Goal: Entertainment & Leisure: Consume media (video, audio)

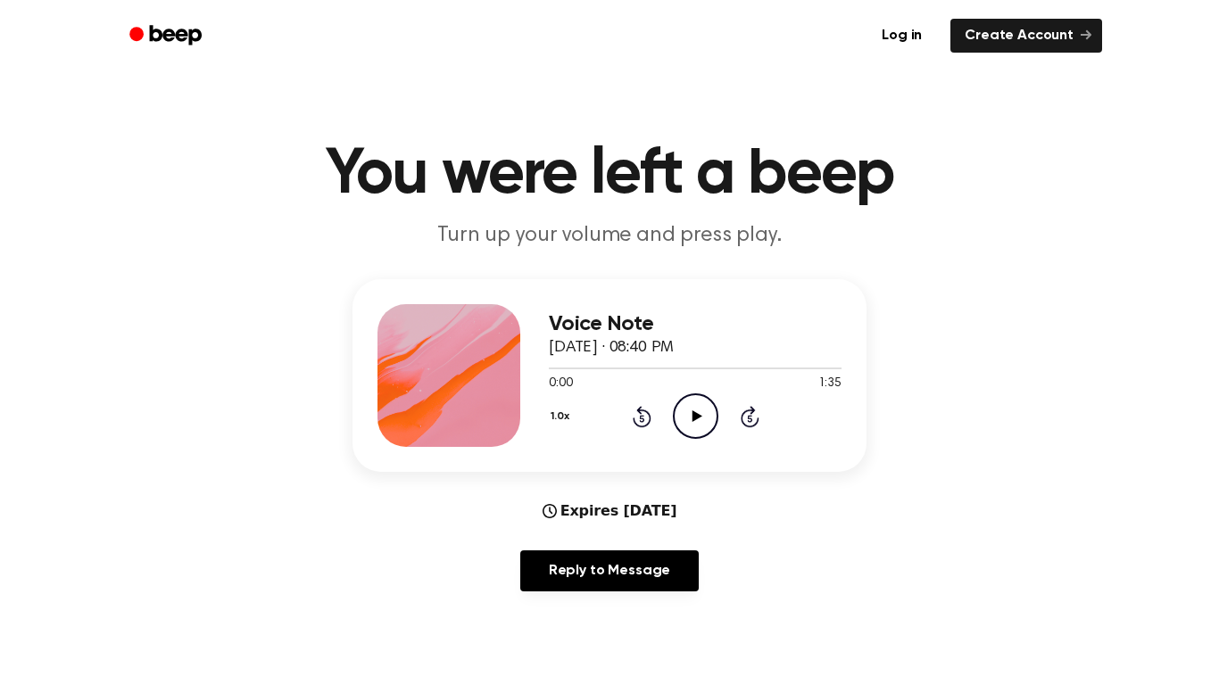
click at [700, 402] on icon "Play Audio" at bounding box center [696, 417] width 46 height 46
click at [700, 402] on icon "Pause Audio" at bounding box center [696, 417] width 46 height 46
click at [704, 408] on icon "Play Audio" at bounding box center [696, 417] width 46 height 46
click at [559, 368] on div at bounding box center [569, 369] width 41 height 2
click at [704, 420] on icon "Pause Audio" at bounding box center [696, 417] width 46 height 46
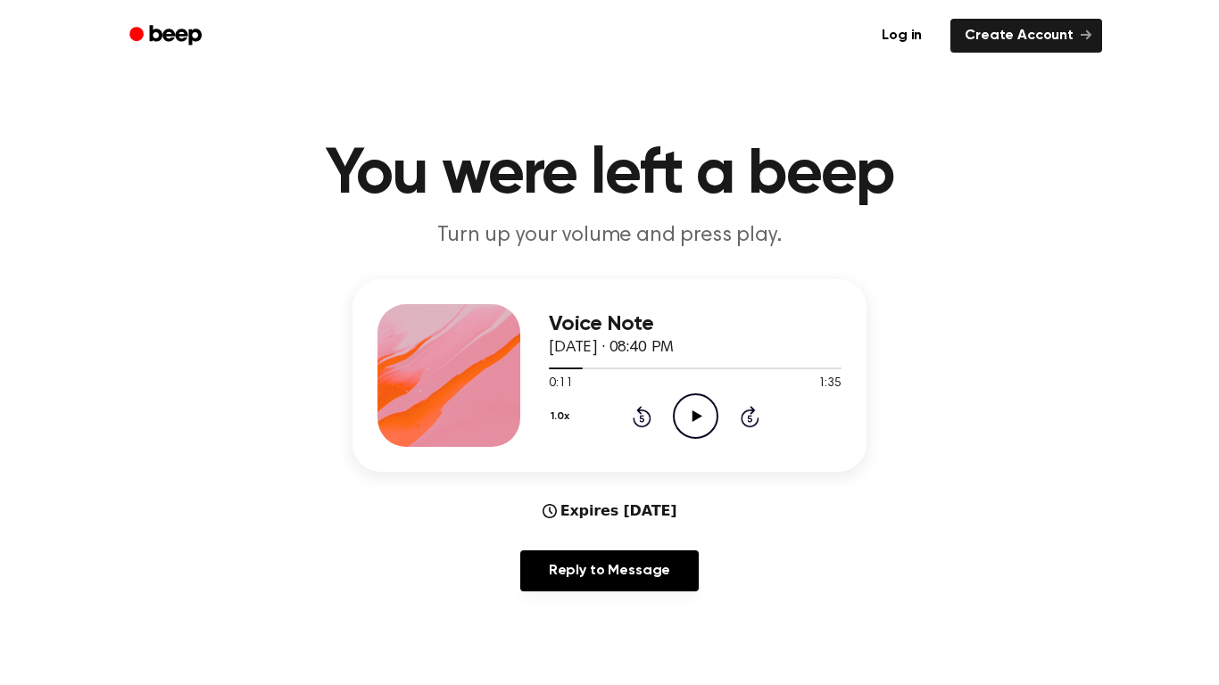
click at [700, 407] on icon "Play Audio" at bounding box center [696, 417] width 46 height 46
click at [699, 419] on icon at bounding box center [696, 417] width 8 height 12
click at [696, 402] on icon "Play Audio" at bounding box center [696, 417] width 46 height 46
click at [701, 413] on icon "Pause Audio" at bounding box center [696, 417] width 46 height 46
click at [701, 407] on icon "Play Audio" at bounding box center [696, 417] width 46 height 46
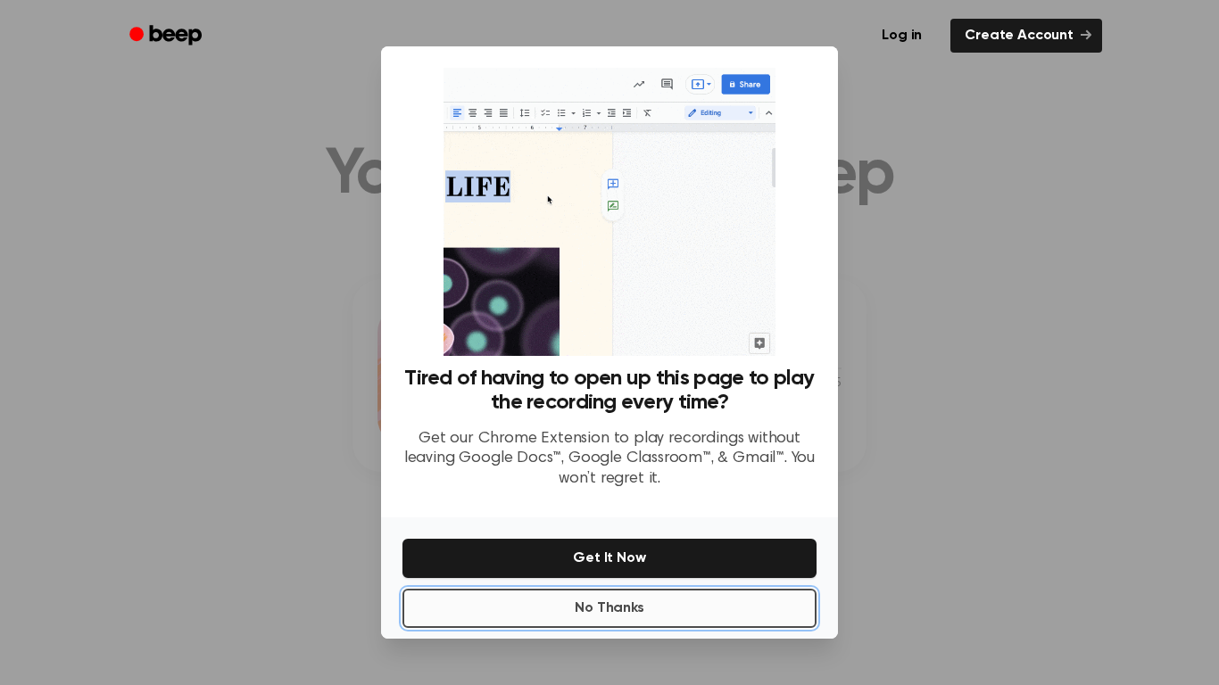
click at [669, 607] on button "No Thanks" at bounding box center [609, 608] width 414 height 39
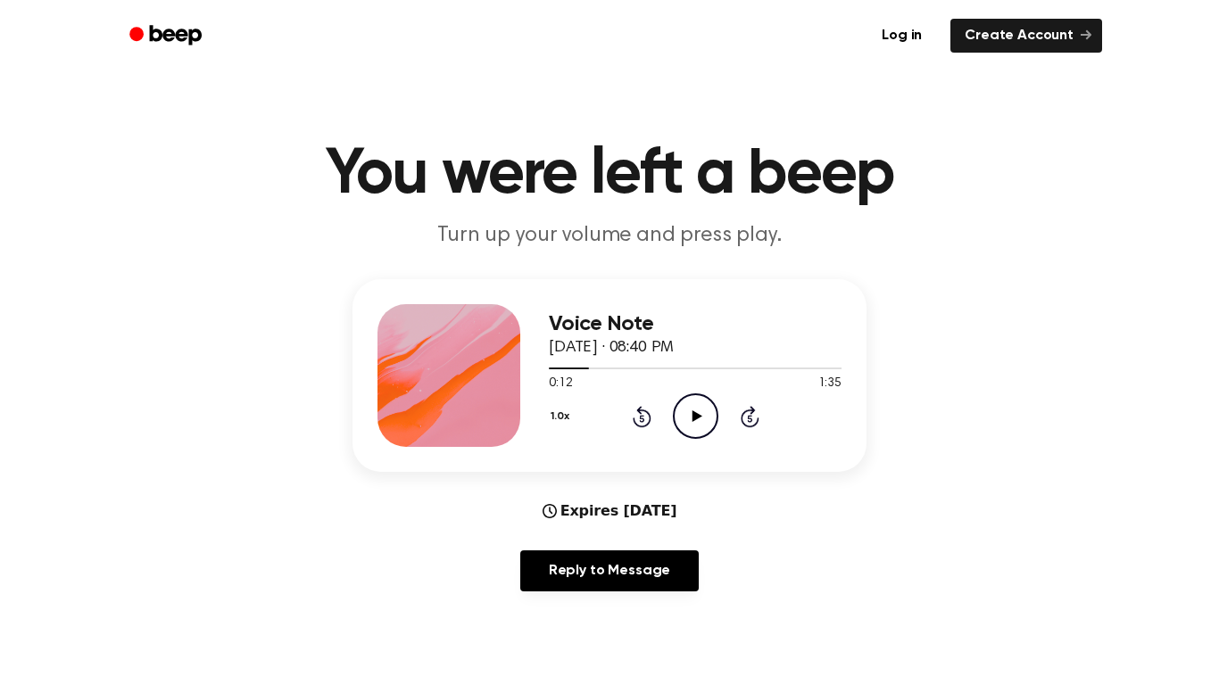
click at [677, 415] on icon "Play Audio" at bounding box center [696, 417] width 46 height 46
click at [705, 422] on icon "Pause Audio" at bounding box center [696, 417] width 46 height 46
click at [687, 406] on icon "Play Audio" at bounding box center [696, 417] width 46 height 46
click at [696, 418] on icon "Pause Audio" at bounding box center [696, 417] width 46 height 46
click at [696, 403] on icon "Play Audio" at bounding box center [696, 417] width 46 height 46
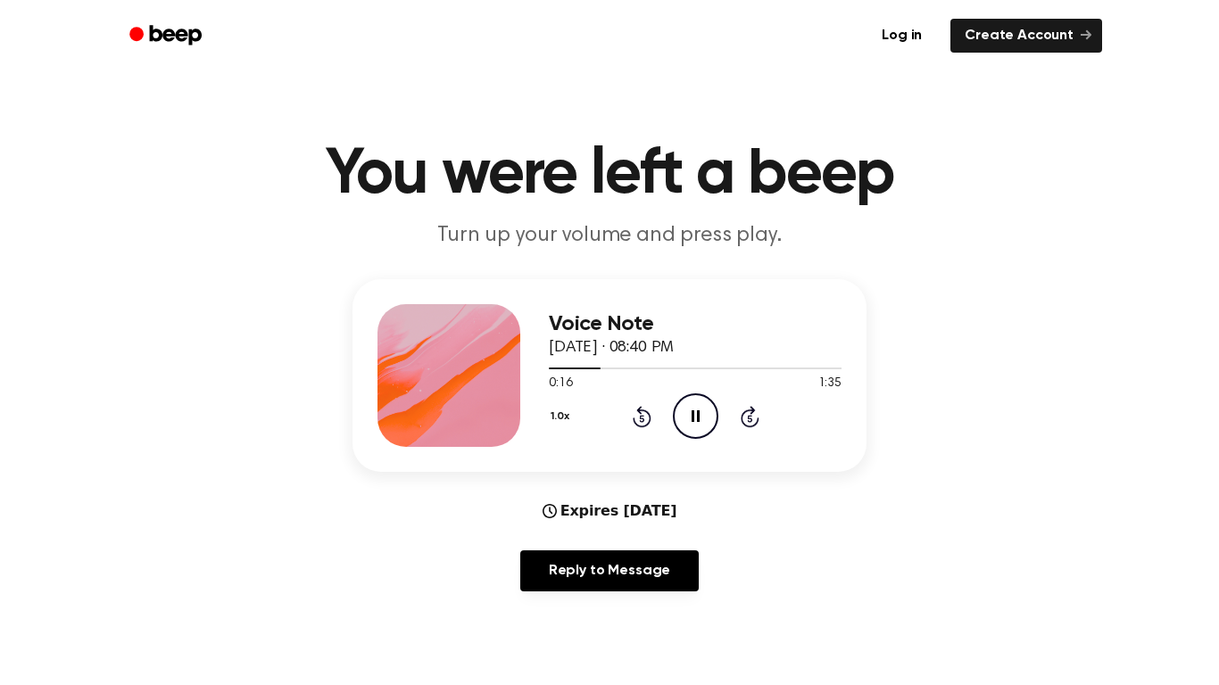
click at [698, 419] on icon at bounding box center [696, 417] width 8 height 12
click at [692, 403] on icon "Play Audio" at bounding box center [696, 417] width 46 height 46
click at [694, 412] on icon "Pause Audio" at bounding box center [696, 417] width 46 height 46
click at [699, 411] on icon "Play Audio" at bounding box center [696, 417] width 46 height 46
click at [708, 420] on icon "Pause Audio" at bounding box center [696, 417] width 46 height 46
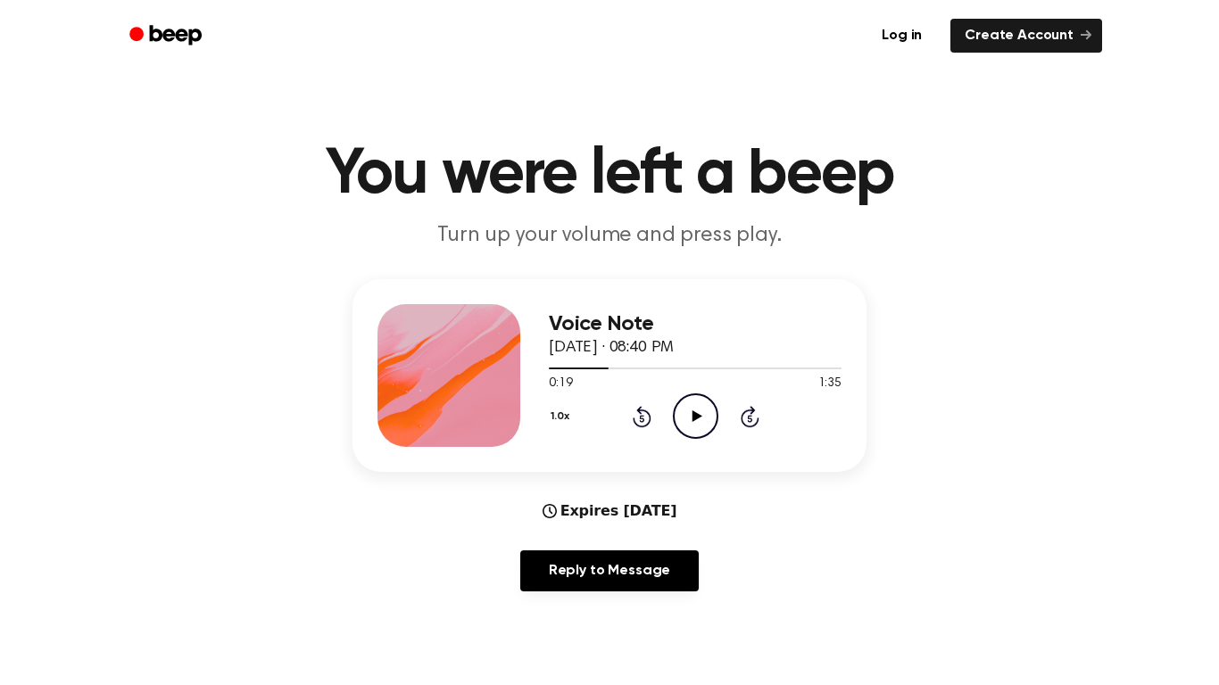
scroll to position [2, 0]
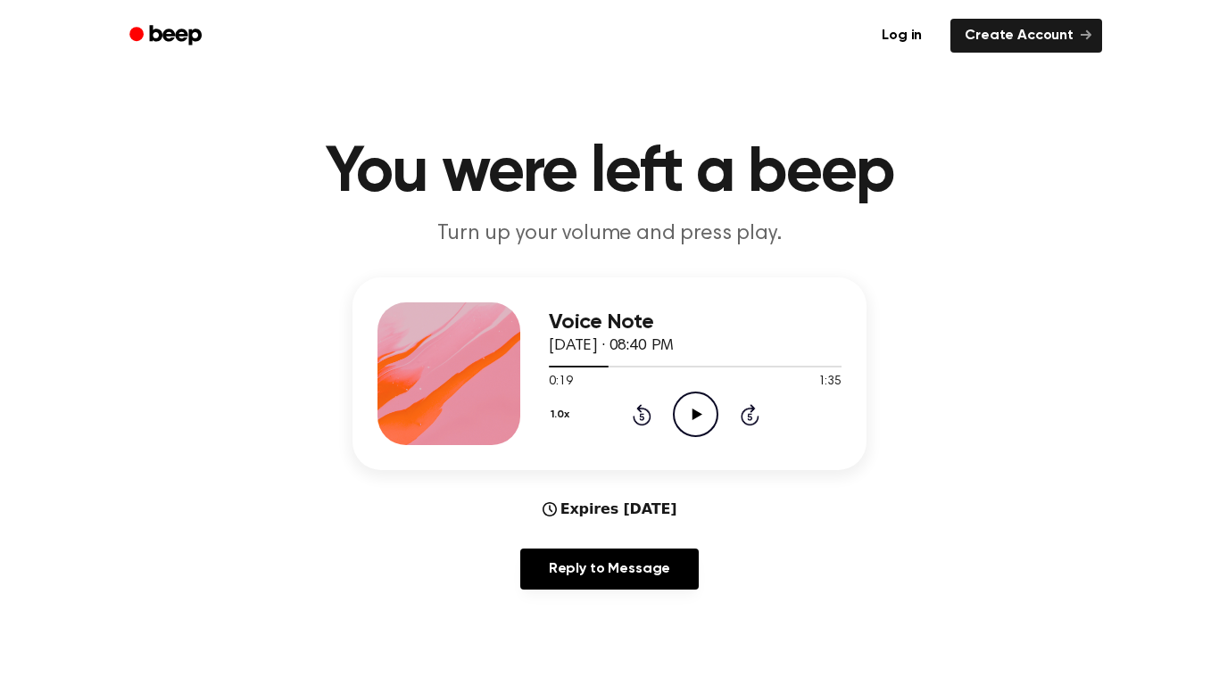
click at [642, 417] on icon at bounding box center [641, 416] width 4 height 7
click at [674, 411] on circle at bounding box center [696, 415] width 44 height 44
click at [699, 409] on icon "Pause Audio" at bounding box center [696, 415] width 46 height 46
click at [685, 411] on icon "Play Audio" at bounding box center [696, 415] width 46 height 46
click at [695, 422] on icon "Pause Audio" at bounding box center [696, 415] width 46 height 46
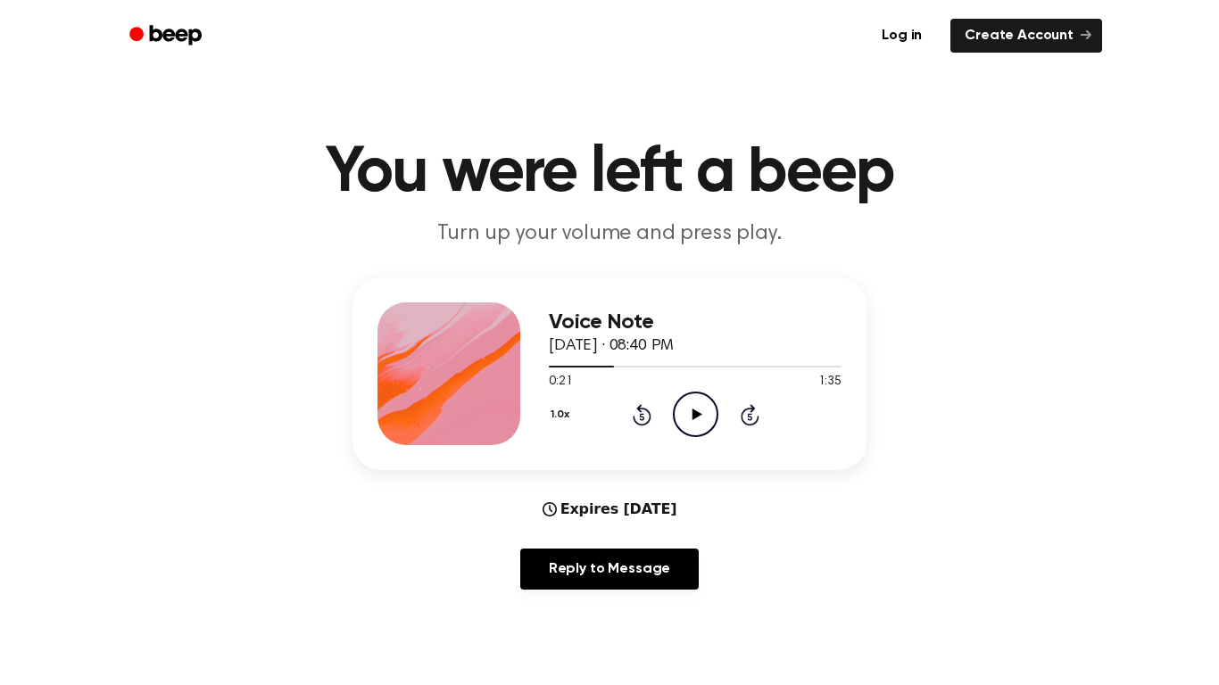
click at [718, 413] on circle at bounding box center [696, 415] width 44 height 44
click at [699, 418] on icon at bounding box center [696, 415] width 8 height 12
click at [701, 414] on icon "Play Audio" at bounding box center [696, 415] width 46 height 46
click at [593, 370] on div at bounding box center [695, 366] width 293 height 14
click at [671, 410] on div "1.0x Rewind 5 seconds Pause Audio Skip 5 seconds" at bounding box center [695, 415] width 293 height 46
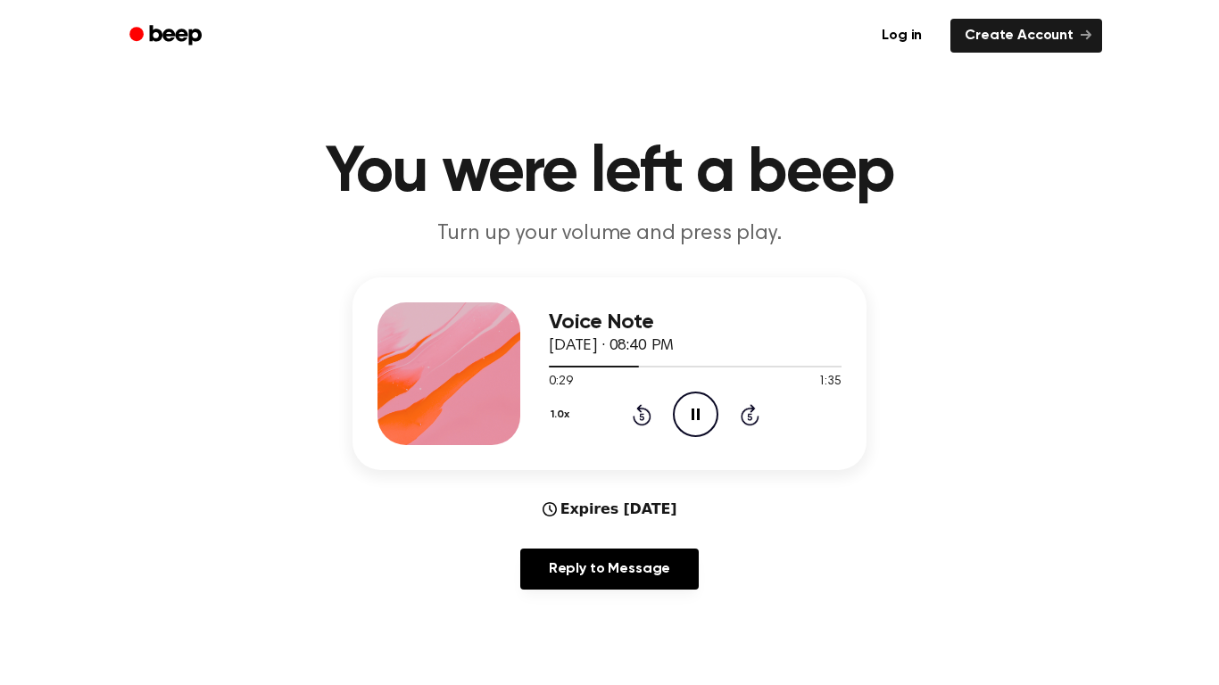
click at [688, 425] on icon "Pause Audio" at bounding box center [696, 415] width 46 height 46
click at [642, 417] on icon at bounding box center [641, 416] width 4 height 7
click at [687, 418] on icon "Play Audio" at bounding box center [696, 415] width 46 height 46
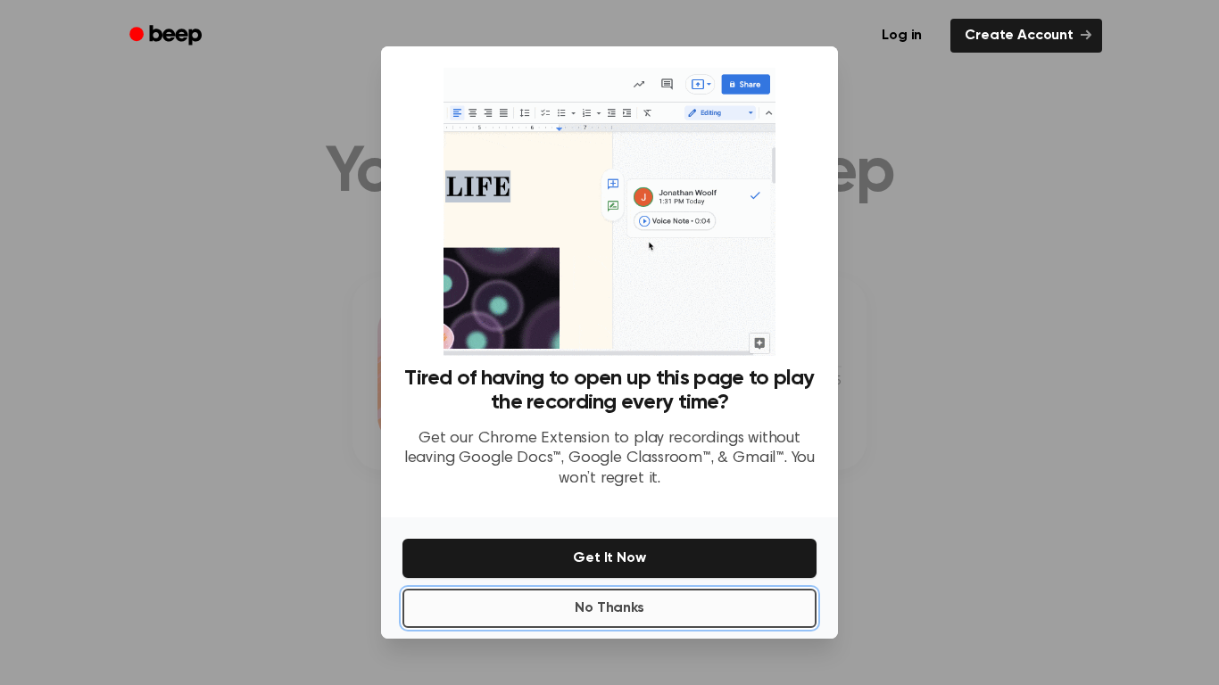
click at [650, 609] on button "No Thanks" at bounding box center [609, 608] width 414 height 39
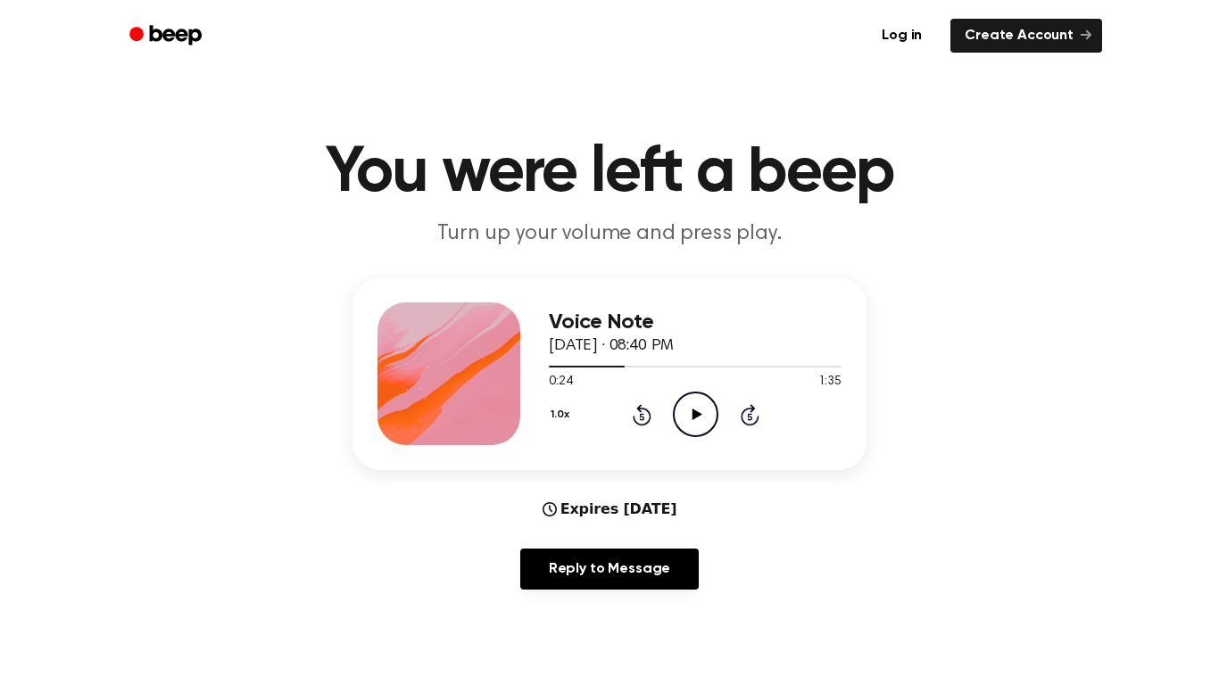
click at [674, 411] on circle at bounding box center [696, 415] width 44 height 44
click at [695, 413] on icon "Pause Audio" at bounding box center [696, 415] width 46 height 46
click at [713, 417] on icon "Play Audio" at bounding box center [696, 415] width 46 height 46
click at [636, 416] on icon "Rewind 5 seconds" at bounding box center [642, 414] width 20 height 23
click at [701, 418] on icon "Pause Audio" at bounding box center [696, 415] width 46 height 46
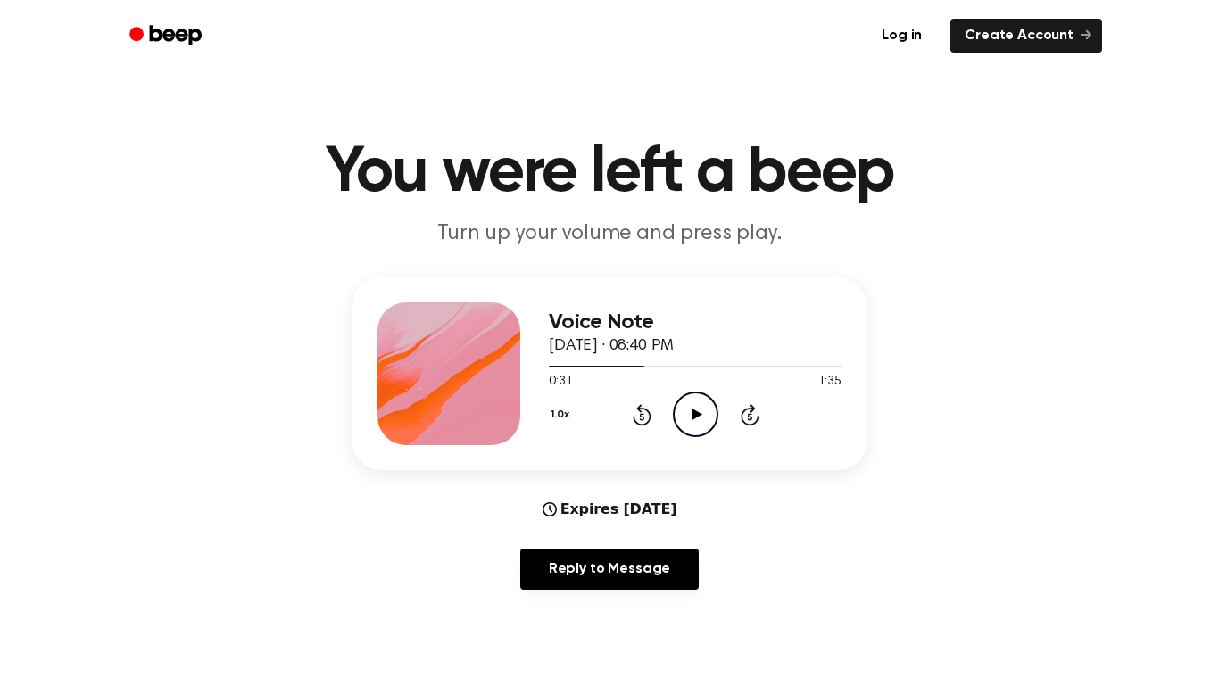
click at [642, 417] on icon at bounding box center [641, 416] width 4 height 7
click at [697, 415] on icon at bounding box center [697, 415] width 10 height 12
click at [699, 415] on icon at bounding box center [696, 415] width 8 height 12
click at [711, 420] on icon "Play Audio" at bounding box center [696, 415] width 46 height 46
click at [700, 404] on icon "Pause Audio" at bounding box center [696, 415] width 46 height 46
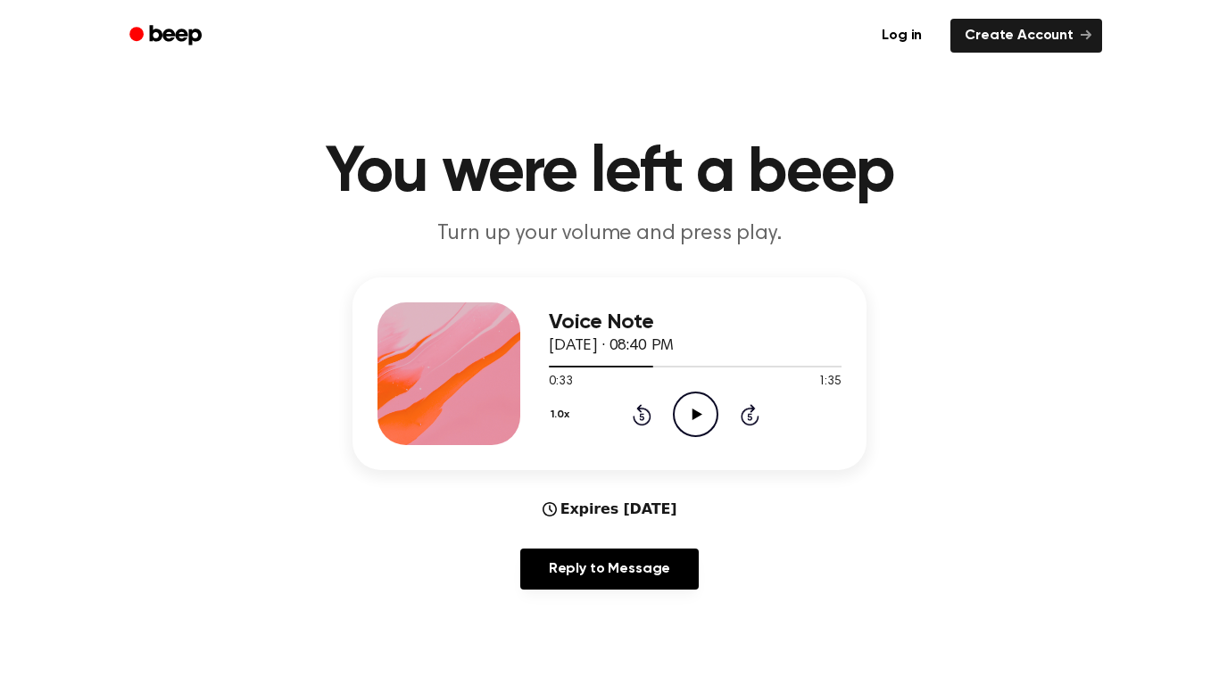
click at [681, 412] on icon "Play Audio" at bounding box center [696, 415] width 46 height 46
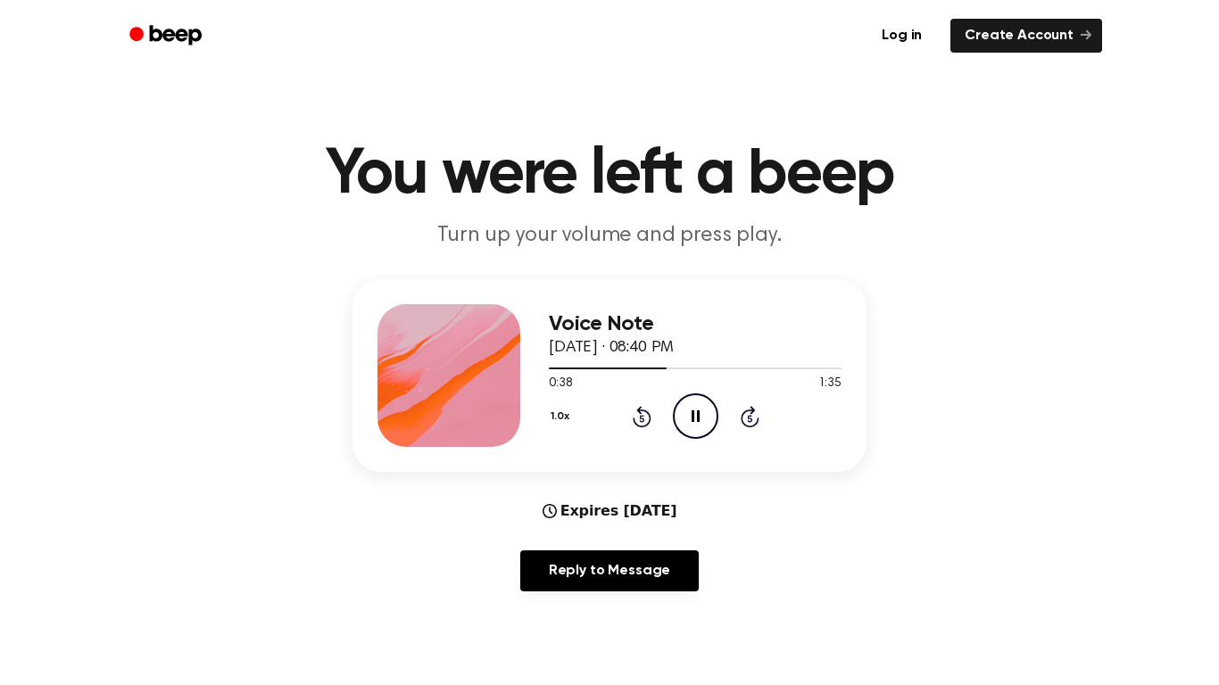
click at [707, 411] on icon "Pause Audio" at bounding box center [696, 417] width 46 height 46
click at [642, 419] on icon at bounding box center [641, 418] width 4 height 7
click at [673, 409] on icon "Play Audio" at bounding box center [696, 417] width 46 height 46
click at [707, 416] on icon "Pause Audio" at bounding box center [696, 417] width 46 height 46
click at [703, 416] on icon "Play Audio" at bounding box center [696, 417] width 46 height 46
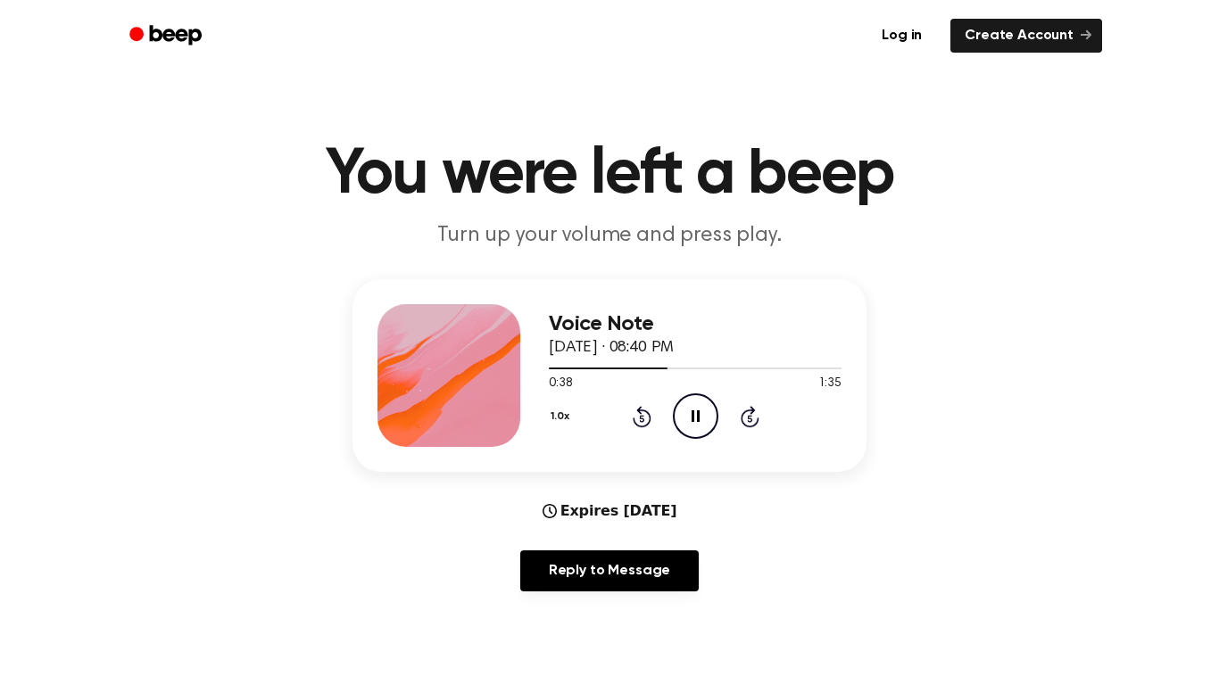
click at [693, 402] on icon "Pause Audio" at bounding box center [696, 417] width 46 height 46
click at [688, 404] on icon "Play Audio" at bounding box center [696, 417] width 46 height 46
click at [696, 420] on icon "Pause Audio" at bounding box center [696, 417] width 46 height 46
click at [697, 404] on icon "Play Audio" at bounding box center [696, 417] width 46 height 46
click at [682, 393] on div "0:40 1:35" at bounding box center [695, 384] width 293 height 19
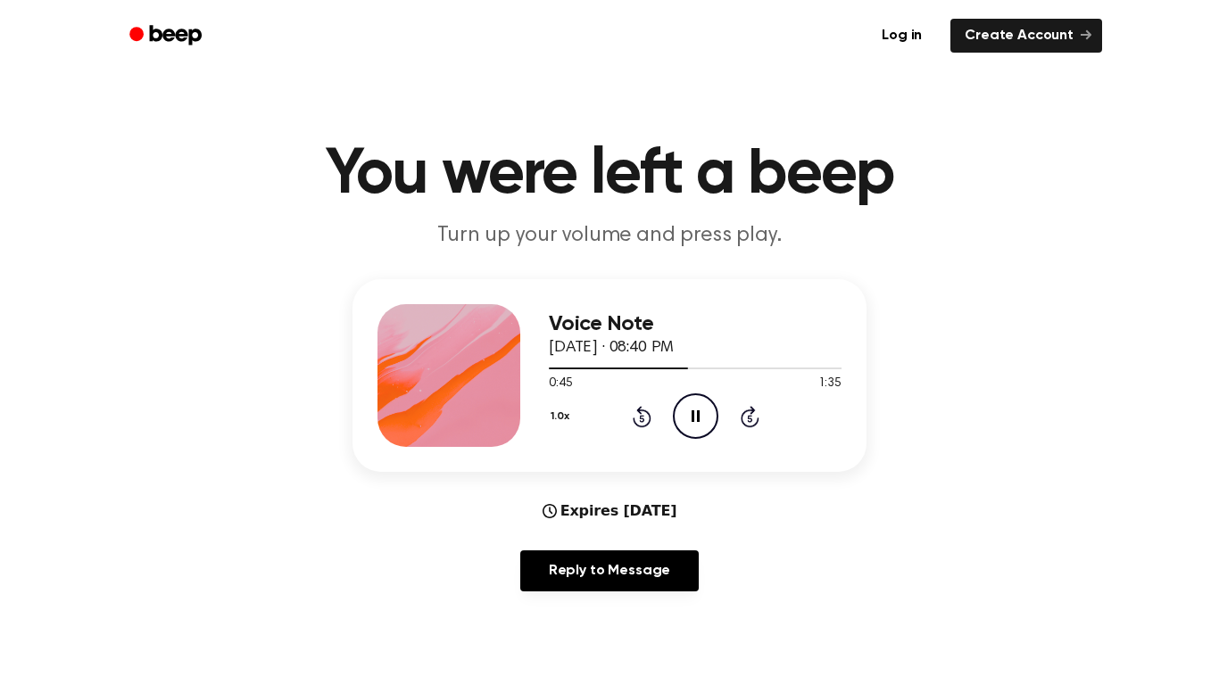
click at [695, 417] on icon "Pause Audio" at bounding box center [696, 417] width 46 height 46
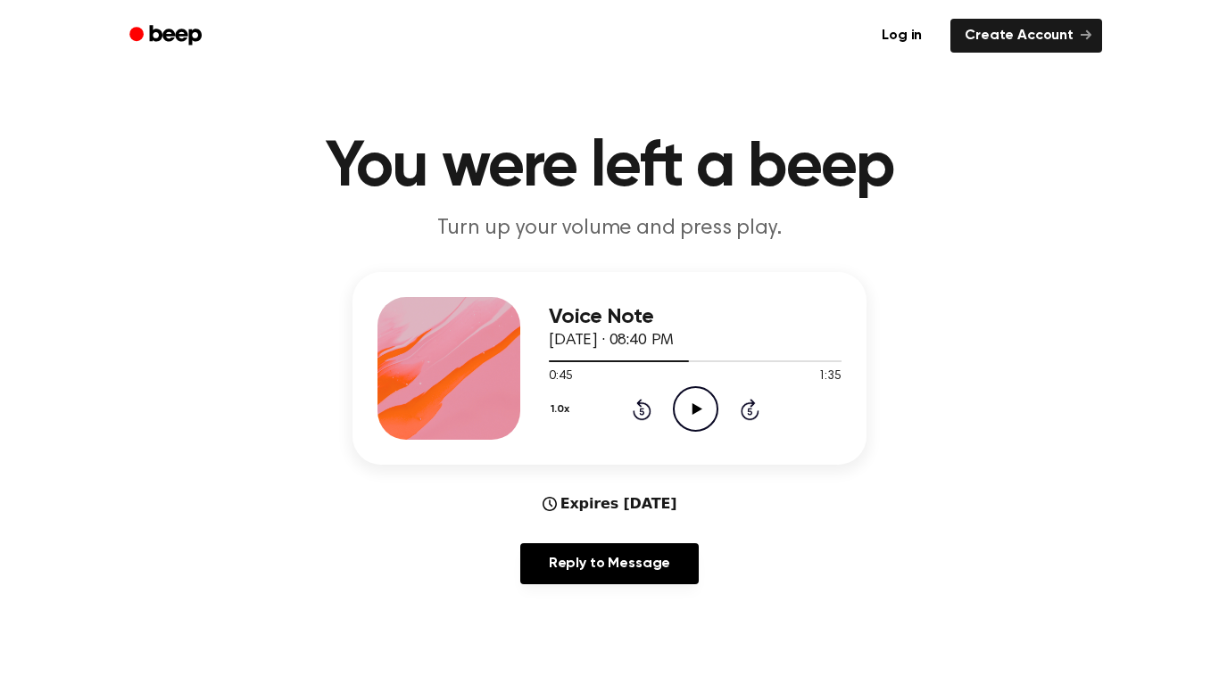
click at [687, 412] on icon "Play Audio" at bounding box center [696, 409] width 46 height 46
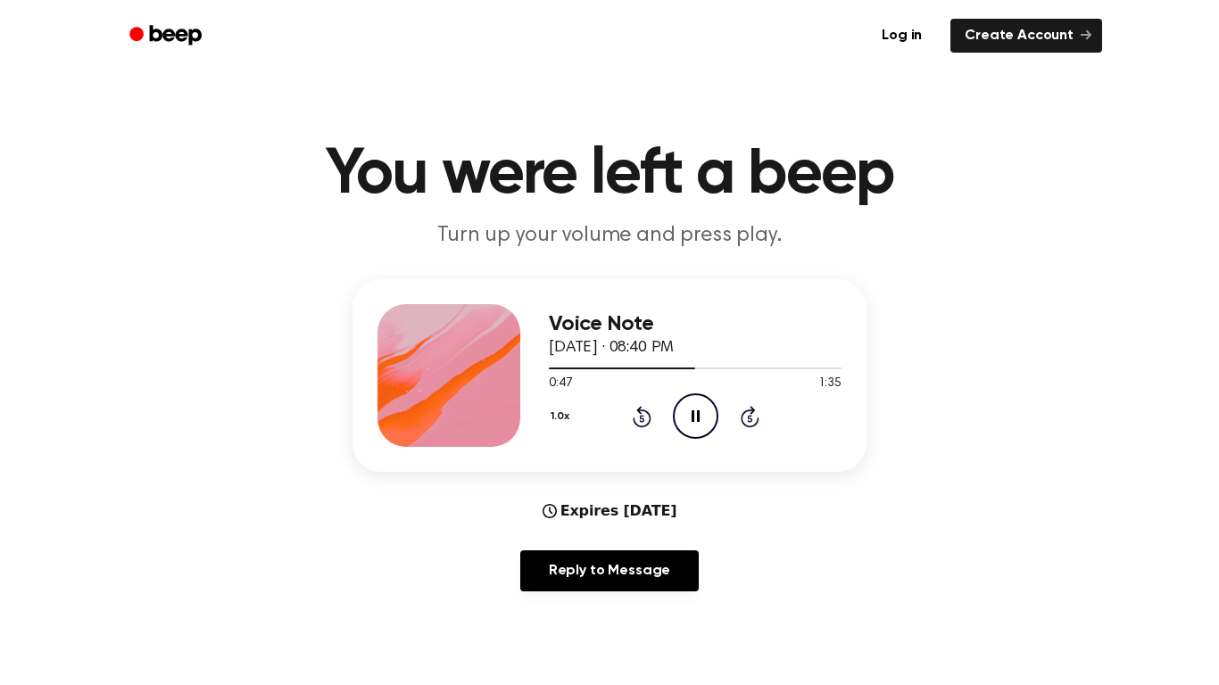
click at [642, 419] on icon at bounding box center [641, 418] width 4 height 7
click at [688, 411] on icon "Pause Audio" at bounding box center [696, 417] width 46 height 46
click at [685, 423] on icon "Play Audio" at bounding box center [696, 417] width 46 height 46
click at [697, 415] on icon at bounding box center [696, 417] width 8 height 12
click at [701, 427] on icon "Play Audio" at bounding box center [696, 417] width 46 height 46
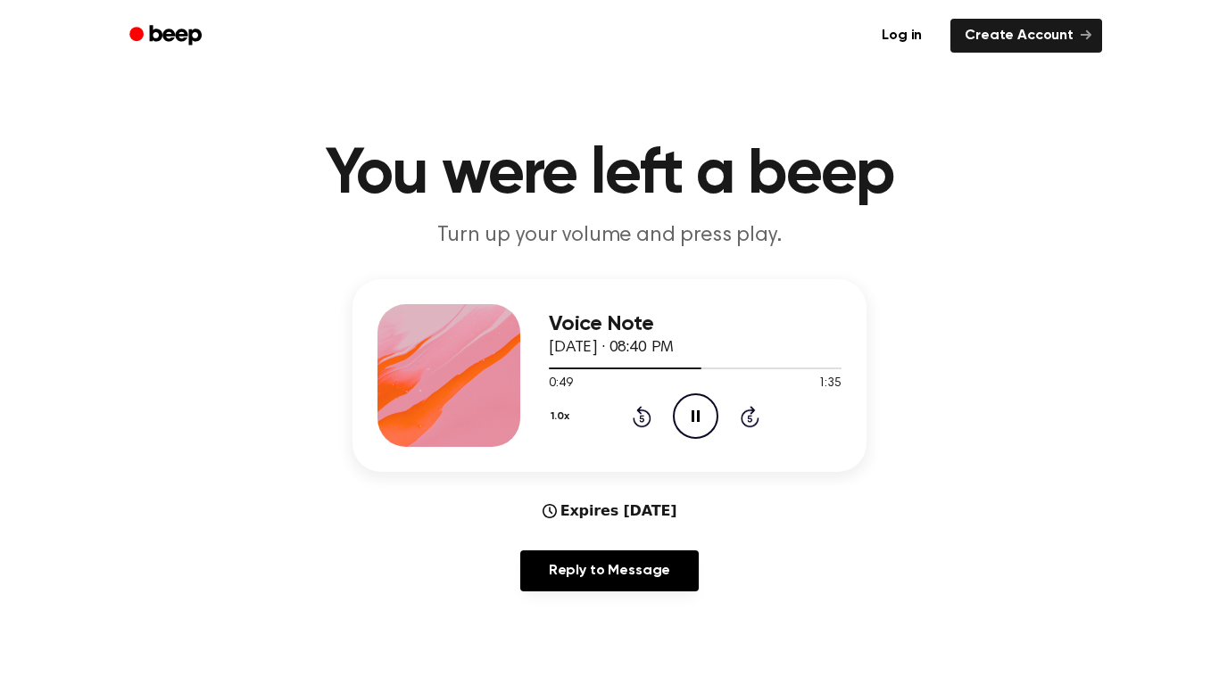
click at [703, 419] on icon "Pause Audio" at bounding box center [696, 417] width 46 height 46
click at [695, 398] on icon "Play Audio" at bounding box center [696, 417] width 46 height 46
click at [693, 413] on icon at bounding box center [696, 417] width 8 height 12
click at [685, 411] on icon "Play Audio" at bounding box center [696, 417] width 46 height 46
click at [719, 424] on div "1.0x Rewind 5 seconds Pause Audio Skip 5 seconds" at bounding box center [695, 417] width 293 height 46
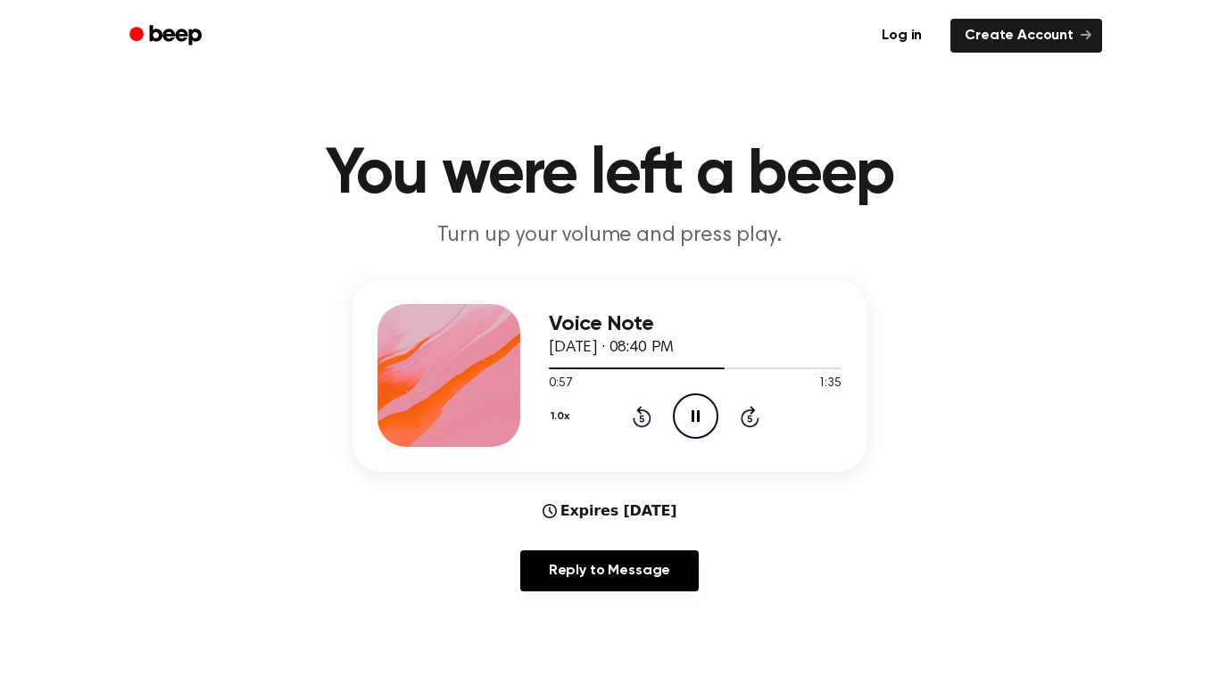
click at [698, 427] on icon "Pause Audio" at bounding box center [696, 417] width 46 height 46
click at [699, 414] on icon "Play Audio" at bounding box center [696, 417] width 46 height 46
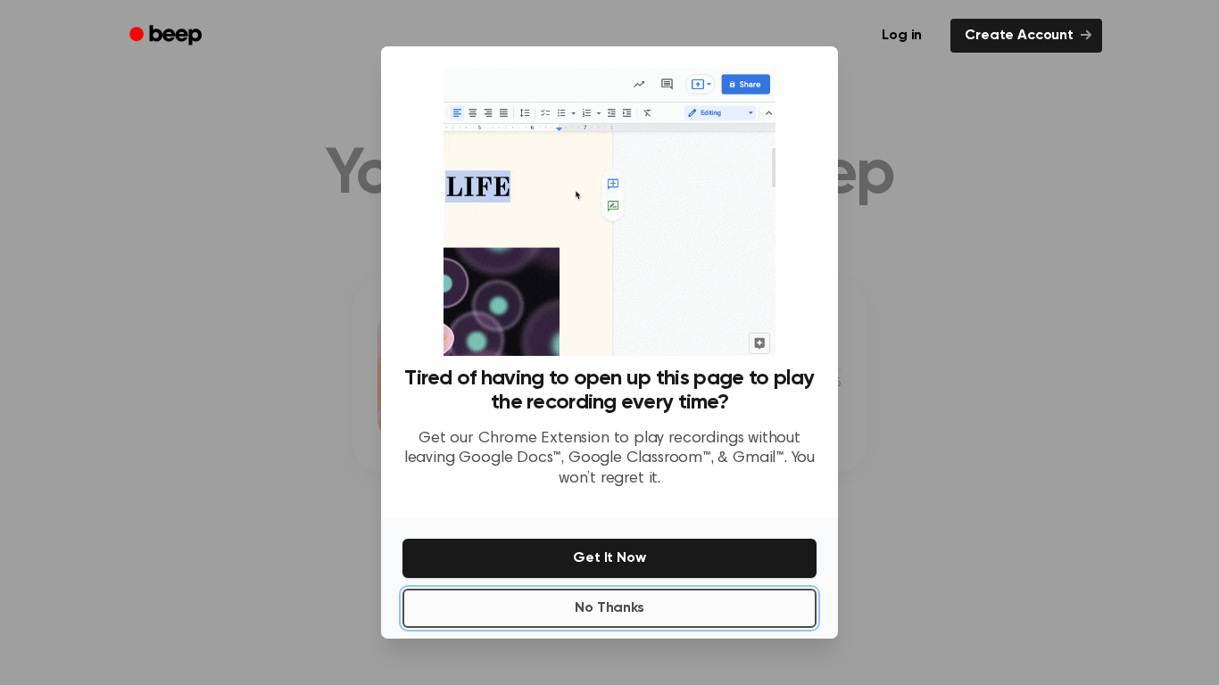
click at [579, 613] on button "No Thanks" at bounding box center [609, 608] width 414 height 39
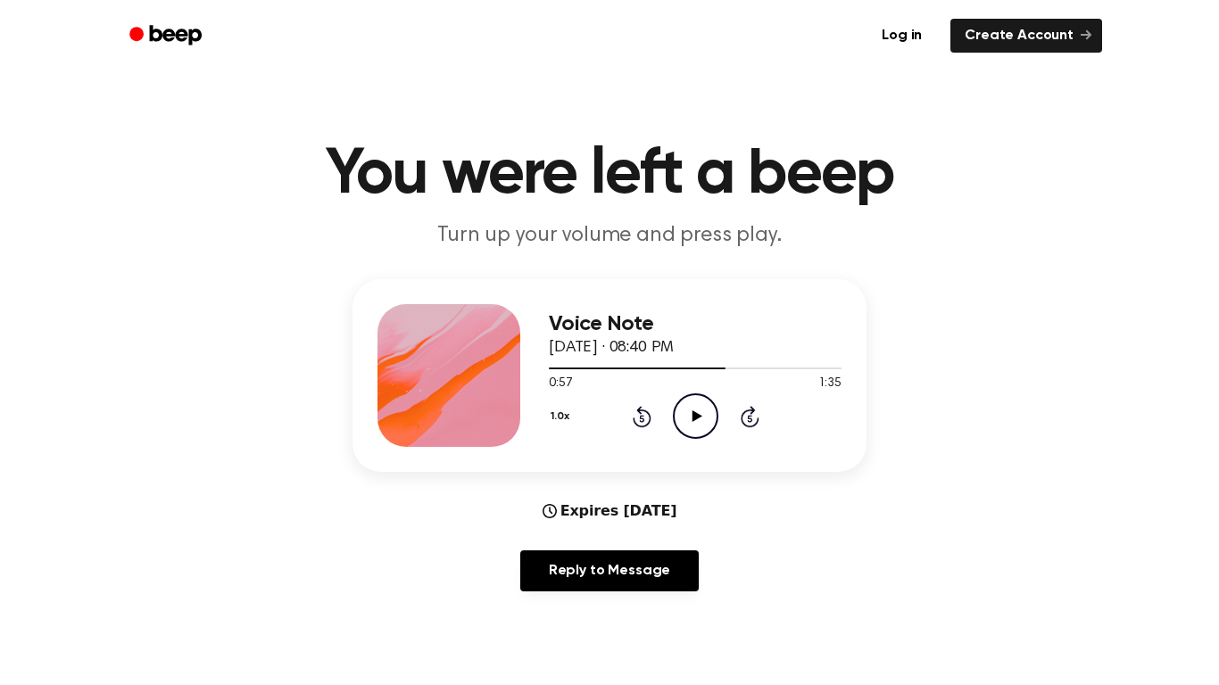
click at [701, 422] on icon "Play Audio" at bounding box center [696, 417] width 46 height 46
click at [650, 419] on icon at bounding box center [642, 416] width 19 height 21
click at [714, 394] on icon "Pause Audio" at bounding box center [696, 417] width 46 height 46
click at [698, 415] on icon at bounding box center [697, 417] width 10 height 12
click at [693, 408] on icon "Pause Audio" at bounding box center [696, 417] width 46 height 46
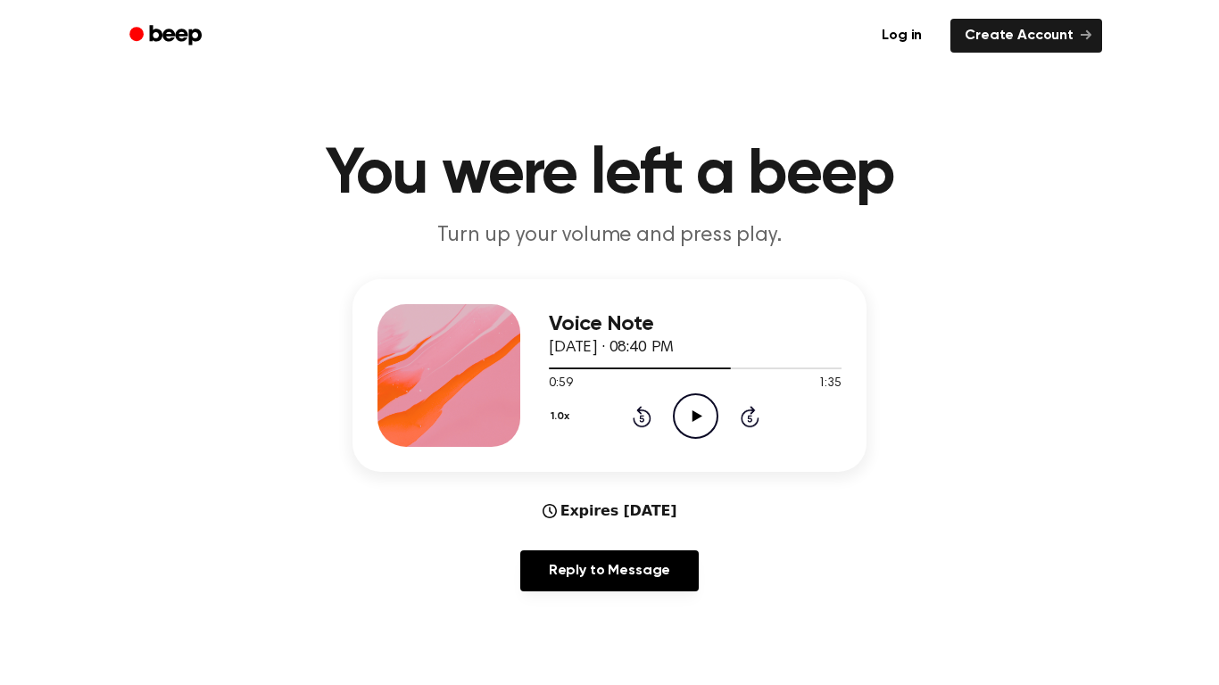
click at [641, 410] on icon at bounding box center [642, 416] width 19 height 21
click at [694, 420] on icon at bounding box center [697, 417] width 10 height 12
click at [692, 406] on icon "Pause Audio" at bounding box center [696, 417] width 46 height 46
click at [687, 412] on icon "Play Audio" at bounding box center [696, 417] width 46 height 46
click at [691, 422] on icon "Pause Audio" at bounding box center [696, 417] width 46 height 46
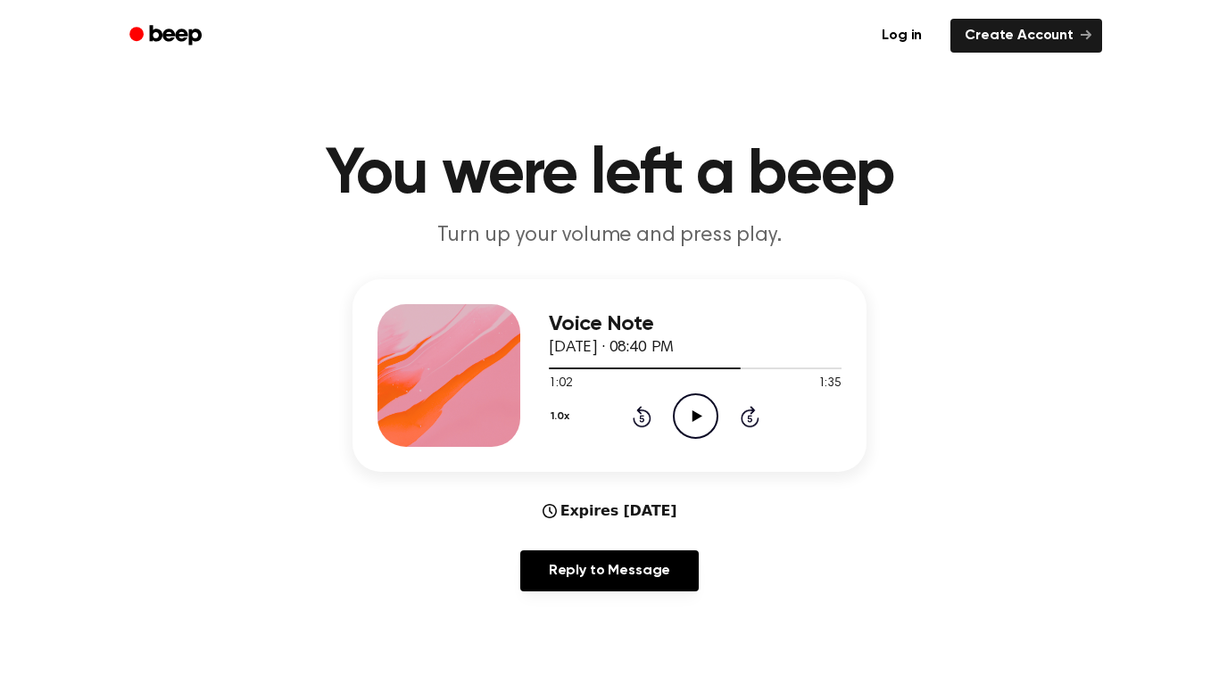
click at [697, 409] on icon "Play Audio" at bounding box center [696, 417] width 46 height 46
click at [685, 403] on icon "Pause Audio" at bounding box center [696, 417] width 46 height 46
click at [642, 419] on icon at bounding box center [641, 418] width 4 height 7
click at [695, 419] on icon at bounding box center [697, 417] width 10 height 12
click at [693, 411] on icon at bounding box center [696, 417] width 8 height 12
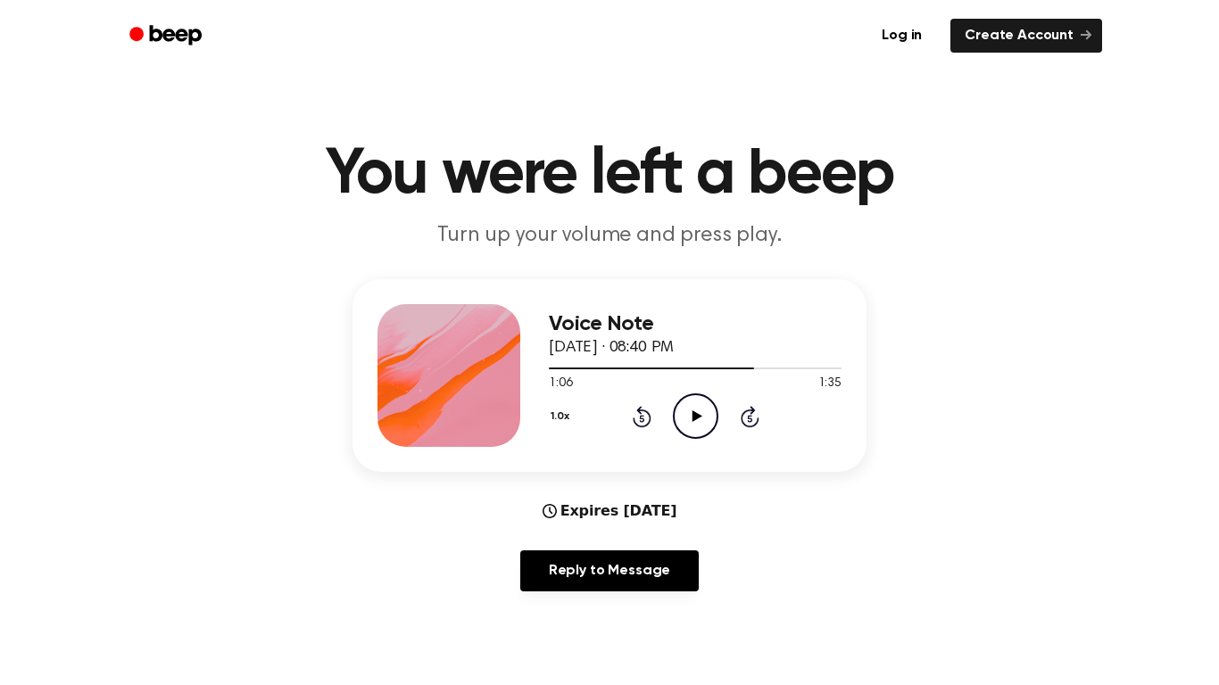
click at [704, 419] on icon "Play Audio" at bounding box center [696, 417] width 46 height 46
click at [714, 422] on icon "Pause Audio" at bounding box center [696, 417] width 46 height 46
click at [709, 425] on icon "Play Audio" at bounding box center [696, 417] width 46 height 46
click at [641, 414] on icon at bounding box center [642, 416] width 19 height 21
click at [702, 415] on icon "Pause Audio" at bounding box center [696, 417] width 46 height 46
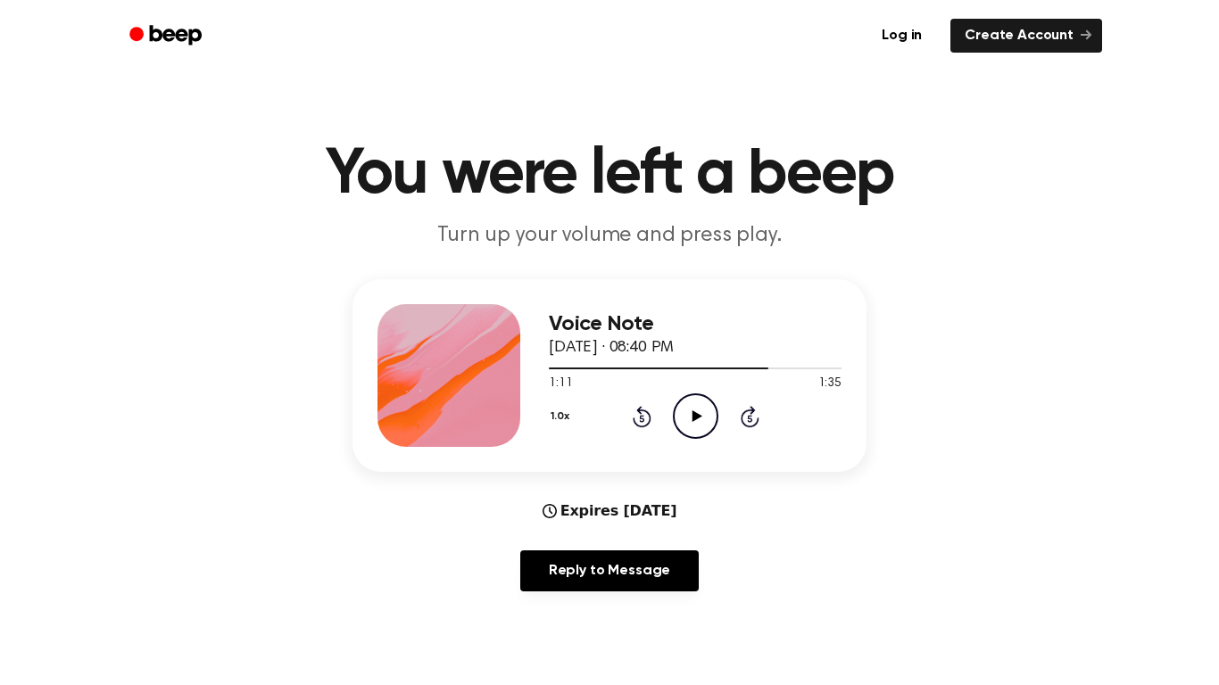
click at [635, 410] on icon "Rewind 5 seconds" at bounding box center [642, 416] width 20 height 23
click at [685, 415] on icon "Play Audio" at bounding box center [696, 417] width 46 height 46
click at [699, 412] on icon at bounding box center [696, 417] width 8 height 12
click at [707, 409] on icon "Play Audio" at bounding box center [696, 417] width 46 height 46
click at [641, 414] on icon at bounding box center [642, 416] width 19 height 21
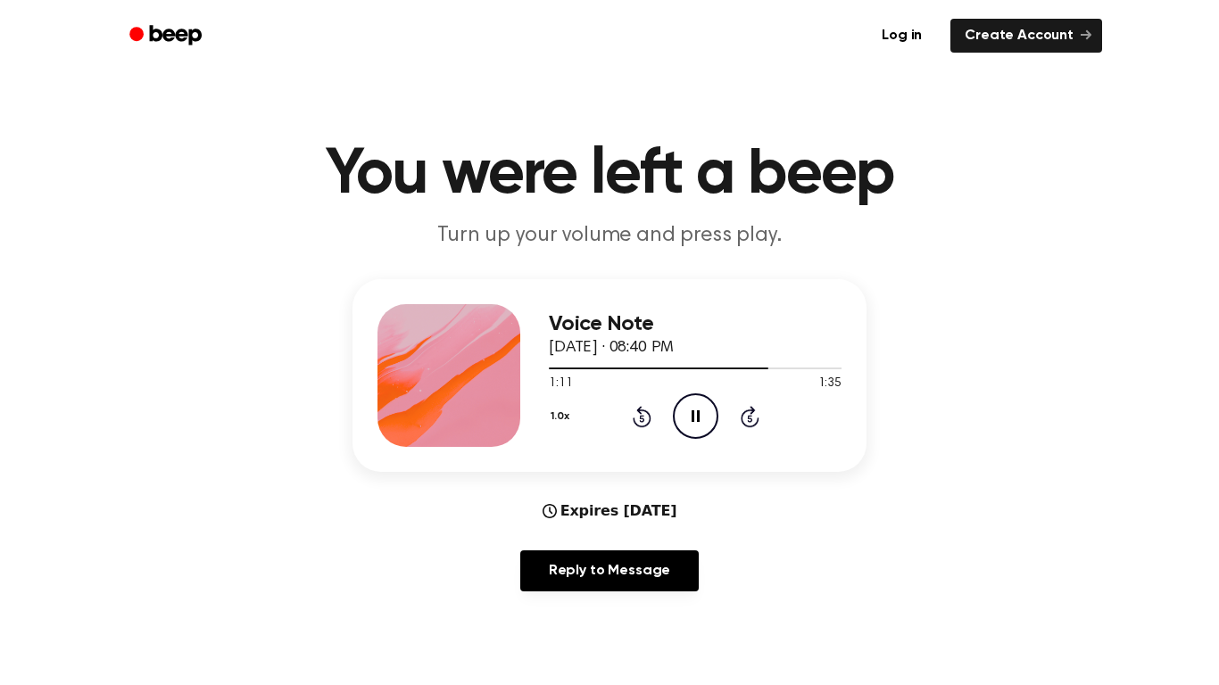
click at [684, 405] on icon "Pause Audio" at bounding box center [696, 417] width 46 height 46
click at [692, 413] on icon "Play Audio" at bounding box center [696, 417] width 46 height 46
click at [698, 416] on icon at bounding box center [696, 417] width 8 height 12
click at [693, 415] on icon at bounding box center [697, 417] width 10 height 12
